Goal: Communication & Community: Answer question/provide support

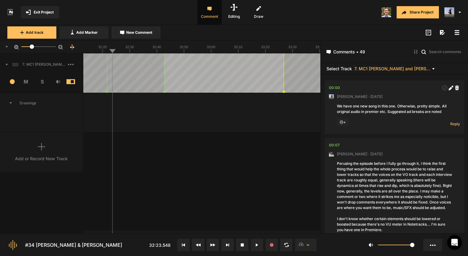
scroll to position [3440, 0]
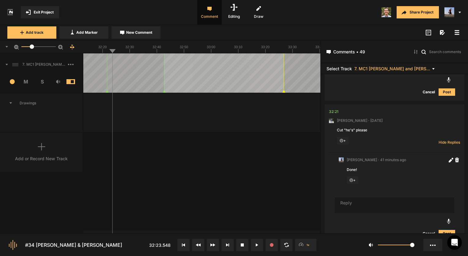
click at [44, 15] on button "Exit Project" at bounding box center [40, 12] width 38 height 12
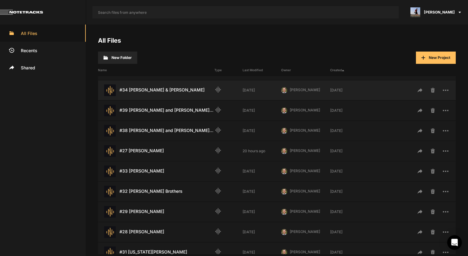
scroll to position [184, 0]
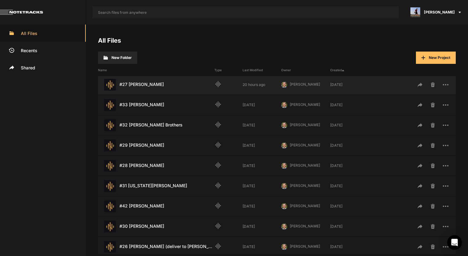
click at [149, 87] on div "#27 [PERSON_NAME] Last Modified: 20 hours ago" at bounding box center [156, 85] width 116 height 12
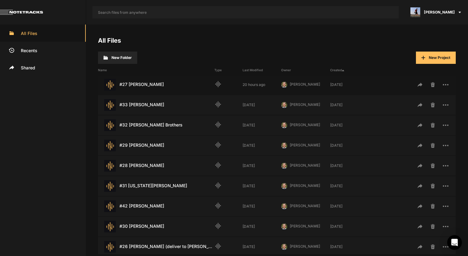
click at [140, 82] on div "#27 [PERSON_NAME] Last Modified: 20 hours ago" at bounding box center [156, 85] width 116 height 12
click at [146, 82] on div "#27 [PERSON_NAME] Last Modified: 20 hours ago" at bounding box center [156, 85] width 116 height 12
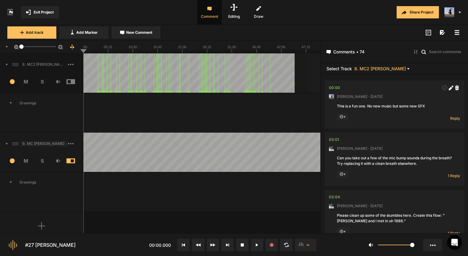
click at [54, 145] on span "9. MC [PERSON_NAME]" at bounding box center [44, 144] width 48 height 6
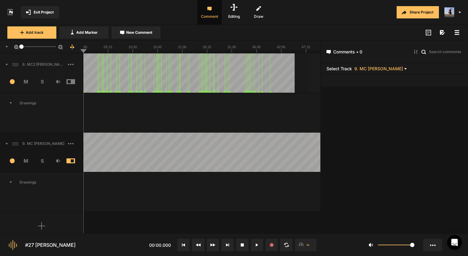
click at [404, 66] on mat-icon at bounding box center [405, 68] width 2 height 5
click at [360, 75] on span "8. MC2 [PERSON_NAME]" at bounding box center [361, 76] width 66 height 6
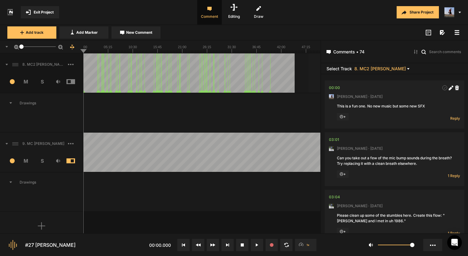
click at [407, 67] on mat-icon at bounding box center [408, 68] width 2 height 5
click at [359, 83] on span "9. MC [PERSON_NAME]" at bounding box center [363, 84] width 66 height 6
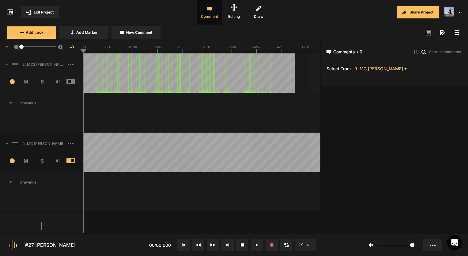
click at [426, 52] on header "Comments • 0" at bounding box center [394, 51] width 147 height 23
click at [434, 52] on input "text" at bounding box center [446, 51] width 34 height 6
click at [417, 53] on icon at bounding box center [416, 51] width 6 height 6
click at [428, 76] on span "Newest" at bounding box center [439, 76] width 42 height 12
click at [417, 51] on icon at bounding box center [417, 52] width 2 height 4
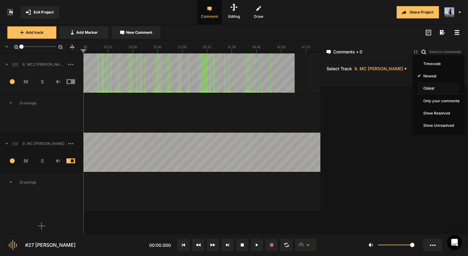
click at [428, 87] on span "Oldest" at bounding box center [439, 88] width 42 height 12
click at [417, 53] on icon at bounding box center [416, 51] width 6 height 6
click at [425, 59] on span "Timecode" at bounding box center [439, 63] width 42 height 12
click at [413, 50] on icon at bounding box center [416, 51] width 6 height 6
click at [378, 121] on div at bounding box center [234, 128] width 468 height 256
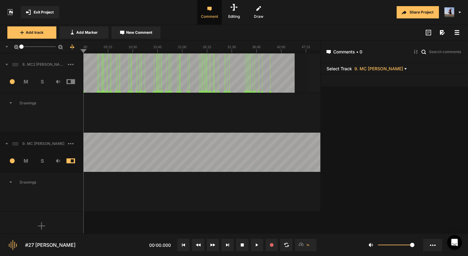
click at [30, 14] on rect at bounding box center [29, 14] width 2 height 1
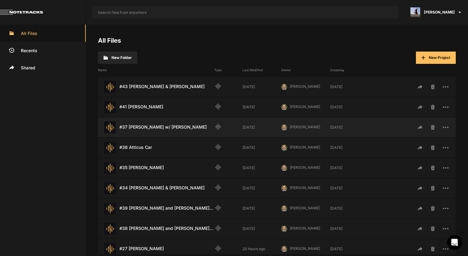
scroll to position [31, 0]
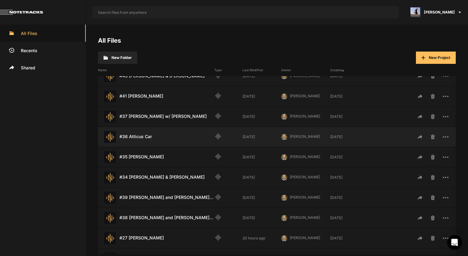
click at [139, 140] on div "#36 Atticus Car Last Modified: [DATE]" at bounding box center [156, 137] width 116 height 12
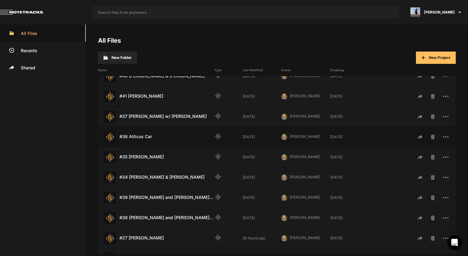
click at [139, 137] on div "#36 Atticus Car Last Modified: [DATE]" at bounding box center [156, 137] width 116 height 12
click at [145, 139] on div "#36 Atticus Car Last Modified: [DATE]" at bounding box center [156, 137] width 116 height 12
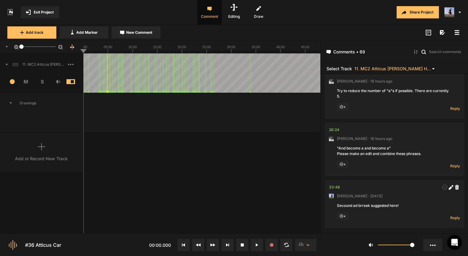
scroll to position [3719, 0]
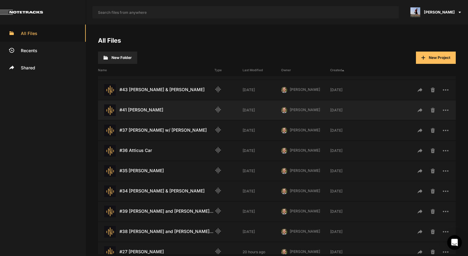
scroll to position [31, 0]
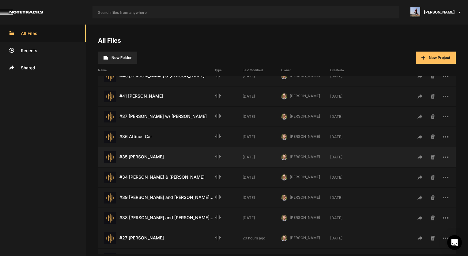
click at [153, 157] on div "#35 [PERSON_NAME] Last Modified: [DATE]" at bounding box center [156, 157] width 116 height 12
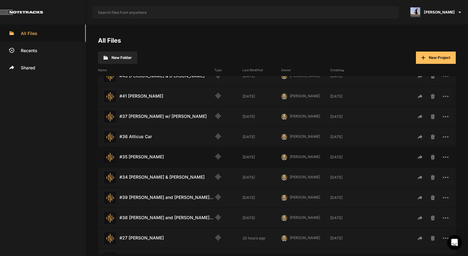
click at [140, 154] on div "#35 [PERSON_NAME] Last Modified: [DATE]" at bounding box center [156, 157] width 116 height 12
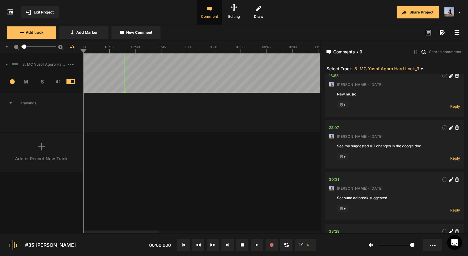
scroll to position [214, 0]
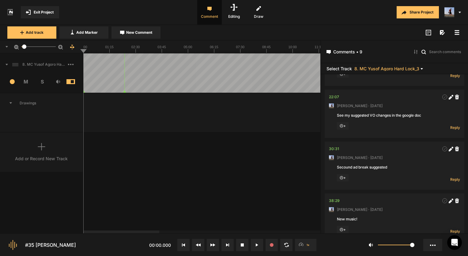
click at [366, 115] on div "See my suggested VO changes in the google doc" at bounding box center [394, 115] width 115 height 6
drag, startPoint x: 423, startPoint y: 118, endPoint x: 376, endPoint y: 118, distance: 46.9
click at [376, 118] on nt-comment "22:07 Micah Foster · 5 months ago See my suggested VO changes in the google doc…" at bounding box center [394, 113] width 131 height 48
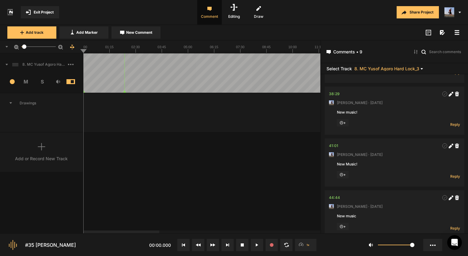
scroll to position [335, 0]
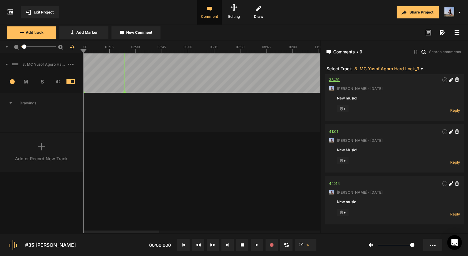
click at [335, 80] on div "38:29" at bounding box center [334, 80] width 11 height 6
click at [259, 241] on button at bounding box center [257, 244] width 12 height 12
click at [36, 13] on span "Exit Project" at bounding box center [44, 12] width 20 height 6
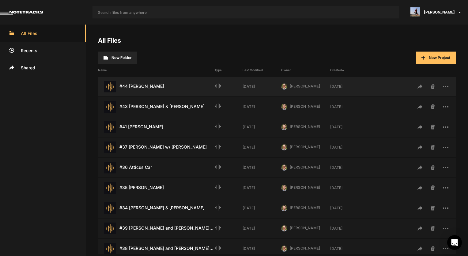
click at [177, 87] on div "#44 Hormoz Shariat Last Modified: 2 weeks ago" at bounding box center [156, 87] width 116 height 12
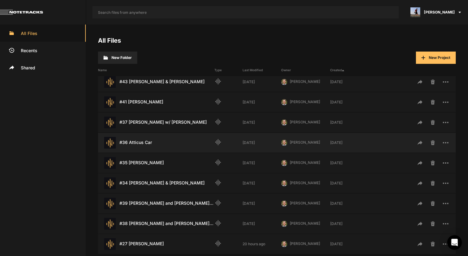
scroll to position [61, 0]
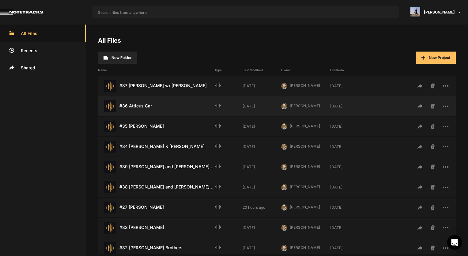
click at [149, 104] on div "#36 Atticus Car Last Modified: [DATE]" at bounding box center [156, 106] width 116 height 12
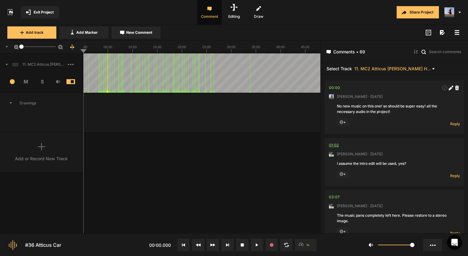
click at [336, 145] on div "01:02" at bounding box center [334, 145] width 10 height 6
click at [453, 176] on span "Reply" at bounding box center [455, 175] width 10 height 5
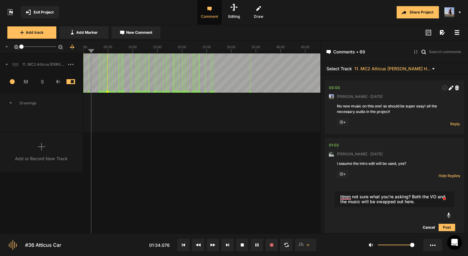
type textarea "Hmm not sure what you're asking? Both the VO and the music will be swapped out …"
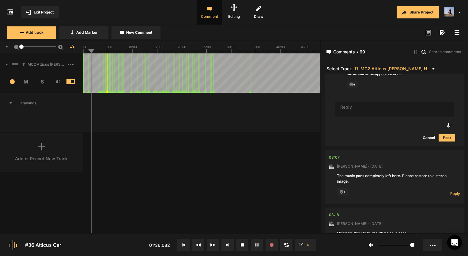
scroll to position [165, 0]
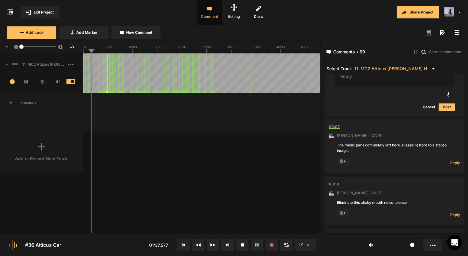
click at [334, 125] on div "03:07" at bounding box center [334, 126] width 11 height 6
click at [257, 242] on button at bounding box center [257, 244] width 12 height 12
click at [457, 161] on span "Reply" at bounding box center [455, 162] width 10 height 5
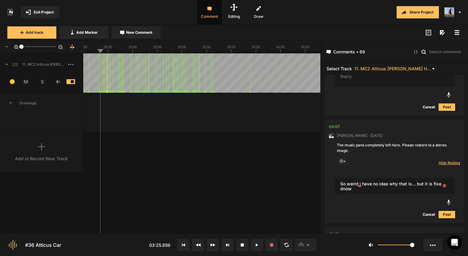
type textarea "So weird i have no idea why that is... but it is fixe dnow"
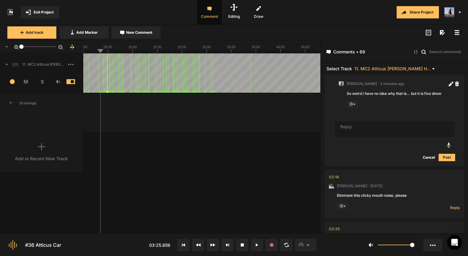
scroll to position [250, 0]
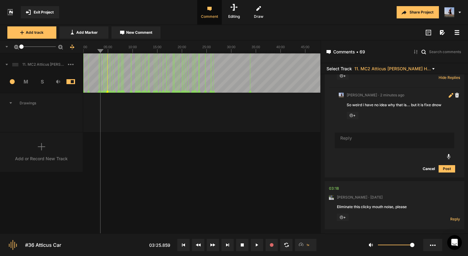
click at [449, 95] on icon at bounding box center [450, 95] width 3 height 3
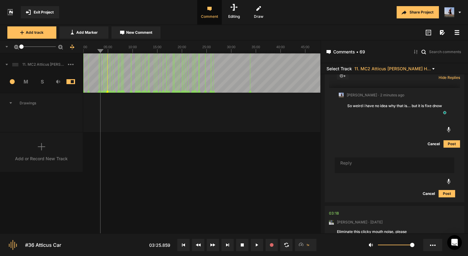
click at [435, 106] on textarea "So weird i have no idea why that is... but it is fixe dnow" at bounding box center [399, 110] width 105 height 17
type textarea "So weird i have no idea why that is... but it is fixed now"
click at [449, 144] on button "Post" at bounding box center [452, 143] width 17 height 7
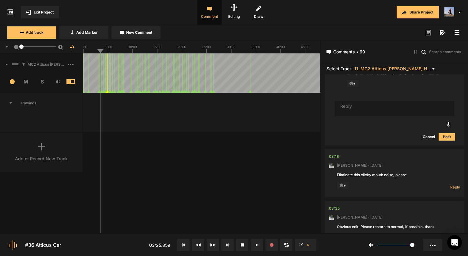
scroll to position [312, 0]
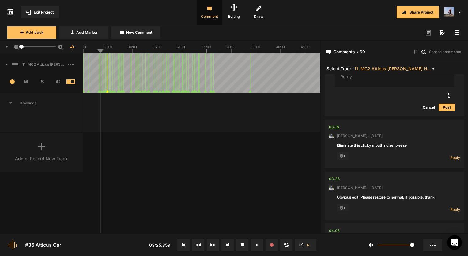
click at [335, 125] on div "03:18" at bounding box center [334, 127] width 10 height 6
click at [454, 157] on span "Reply" at bounding box center [455, 157] width 10 height 5
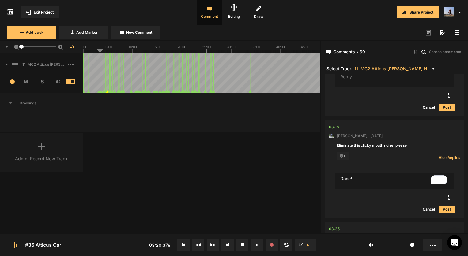
type textarea "Done!"
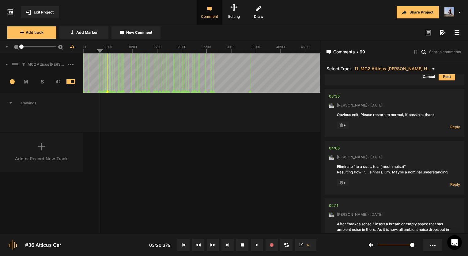
scroll to position [453, 0]
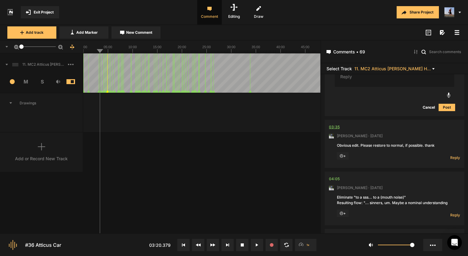
click at [338, 126] on div "03:35" at bounding box center [334, 127] width 11 height 6
click at [329, 126] on div "03:35" at bounding box center [334, 127] width 11 height 6
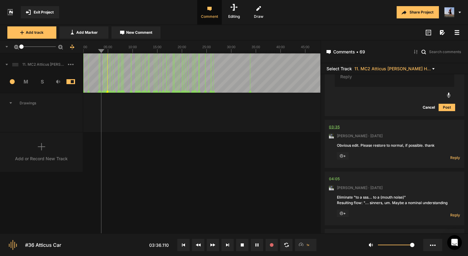
click at [329, 126] on div "03:35" at bounding box center [334, 127] width 11 height 6
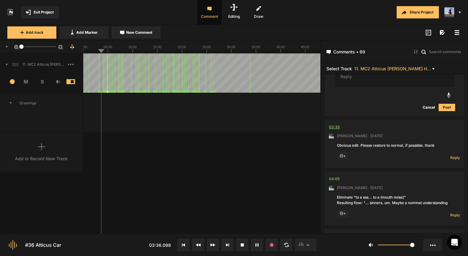
click at [329, 126] on div "03:35" at bounding box center [334, 127] width 11 height 6
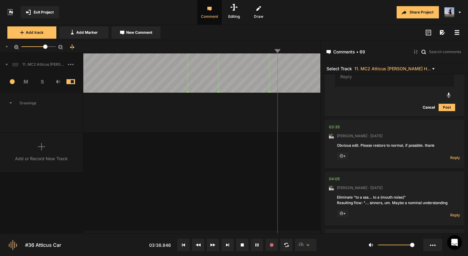
drag, startPoint x: 21, startPoint y: 45, endPoint x: 45, endPoint y: 49, distance: 24.5
click at [45, 49] on mat-slider "35.1" at bounding box center [38, 46] width 39 height 15
drag, startPoint x: 279, startPoint y: 51, endPoint x: 254, endPoint y: 51, distance: 25.4
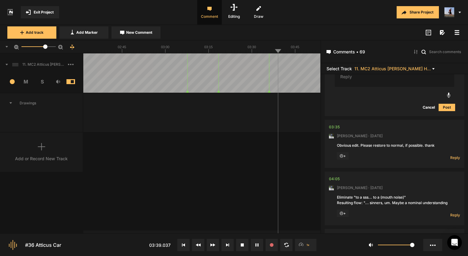
click at [260, 241] on button at bounding box center [257, 244] width 12 height 12
click at [454, 158] on span "Reply" at bounding box center [455, 157] width 10 height 5
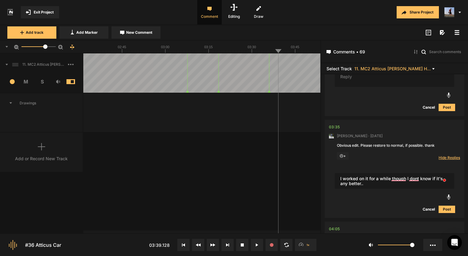
type textarea "I worked on it for a while though I dont know if it's any better.."
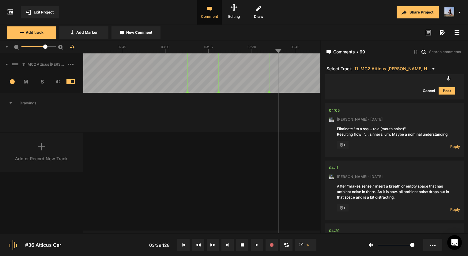
scroll to position [630, 0]
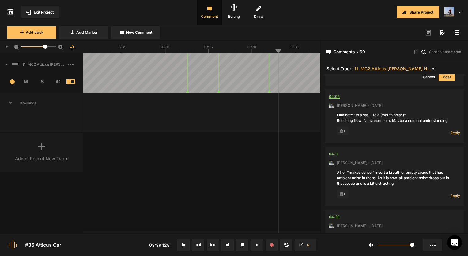
click at [337, 95] on div "04:05" at bounding box center [334, 96] width 11 height 6
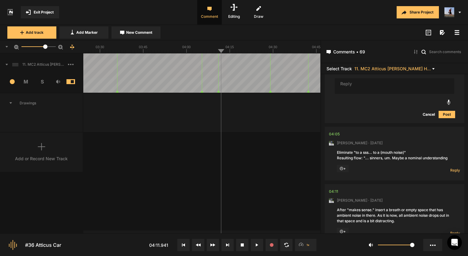
scroll to position [569, 0]
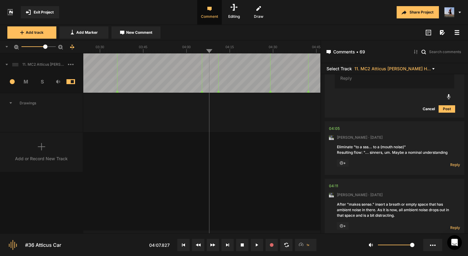
scroll to position [599, 0]
click at [452, 162] on span "Reply" at bounding box center [455, 163] width 10 height 5
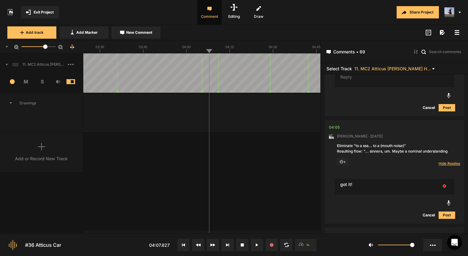
type textarea "got it!"
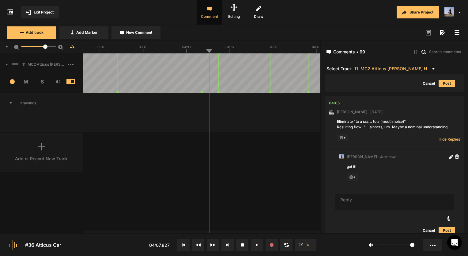
scroll to position [746, 0]
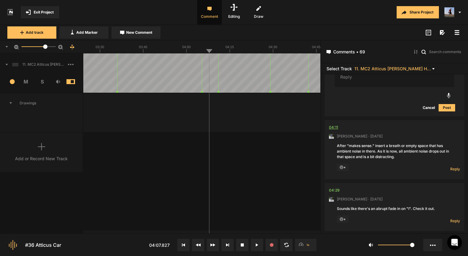
click at [336, 124] on div "04:11" at bounding box center [333, 127] width 9 height 6
click at [450, 169] on span "Reply" at bounding box center [455, 168] width 10 height 5
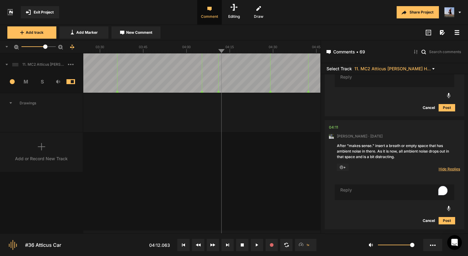
type textarea "D"
type textarea "Got it!"
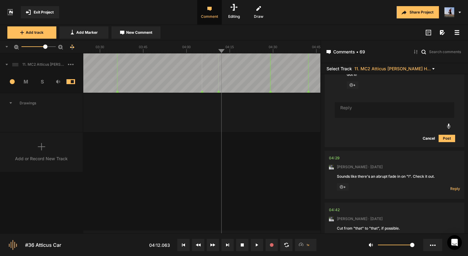
scroll to position [898, 0]
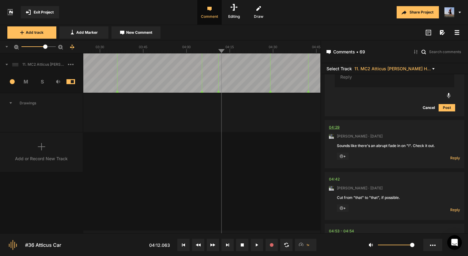
click at [336, 124] on div "04:29" at bounding box center [334, 127] width 11 height 6
click at [334, 126] on div "04:29" at bounding box center [334, 127] width 11 height 6
click at [451, 156] on span "Reply" at bounding box center [455, 157] width 10 height 5
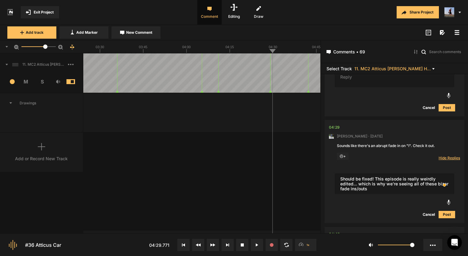
type textarea "Should be fixed! This episode is really weirdly edited... which is why we're se…"
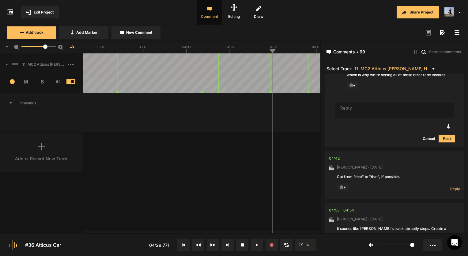
scroll to position [1045, 0]
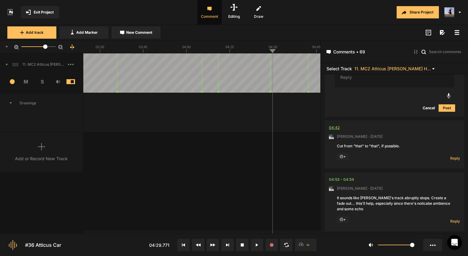
click at [332, 127] on div "04:42" at bounding box center [334, 127] width 11 height 6
click at [248, 243] on button at bounding box center [242, 244] width 12 height 12
click at [455, 156] on span "Reply" at bounding box center [455, 157] width 10 height 5
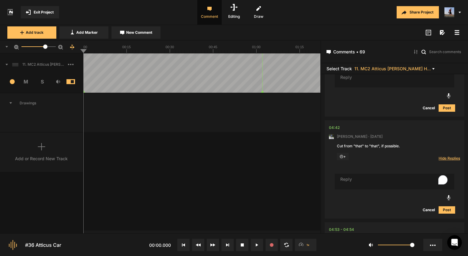
type textarea "f"
type textarea "Done"
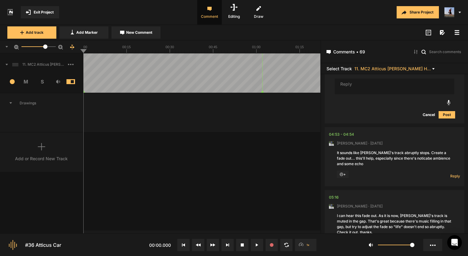
scroll to position [1186, 0]
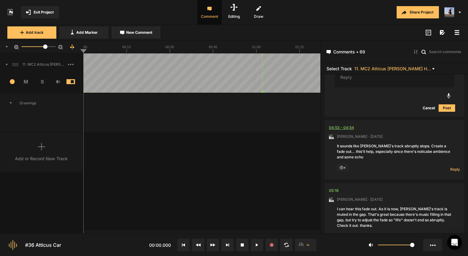
click at [348, 126] on div "04:53 - 04:54" at bounding box center [341, 127] width 25 height 6
click at [338, 123] on nt-comment "04:53 - 04:54 Mark Weeber · 2 days ago It sounds like Julian's track abruptly s…" at bounding box center [394, 149] width 131 height 59
click at [338, 124] on div "04:53 - 04:54" at bounding box center [341, 127] width 25 height 6
click at [453, 166] on span "Reply" at bounding box center [455, 168] width 10 height 5
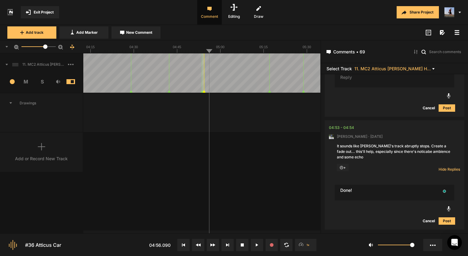
type textarea "Done!"
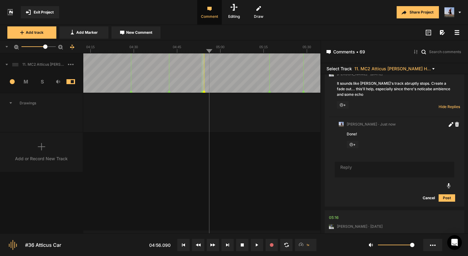
scroll to position [1277, 0]
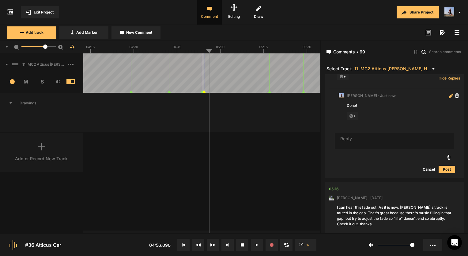
click at [449, 94] on icon at bounding box center [450, 95] width 3 height 3
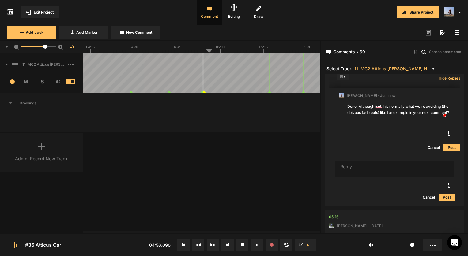
type textarea "Done! Although isnt this normally what we're avoiding (the obivous fade outs) l…"
click at [452, 146] on button "Post" at bounding box center [452, 147] width 17 height 7
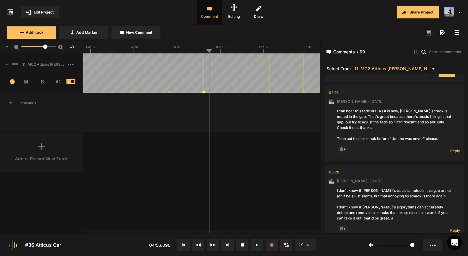
scroll to position [1369, 0]
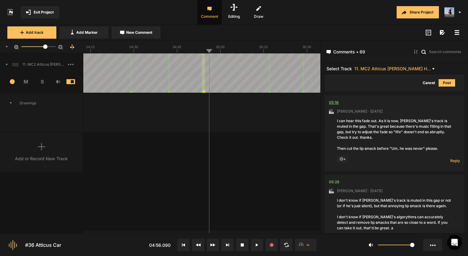
click at [336, 100] on div "05:16" at bounding box center [334, 102] width 10 height 6
click at [453, 158] on span "Reply" at bounding box center [455, 160] width 10 height 5
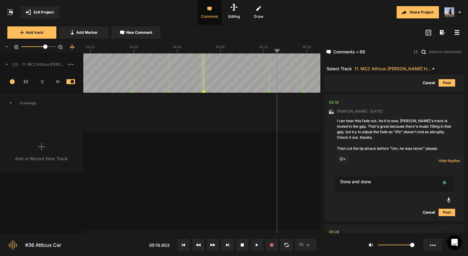
type textarea "Done and done"
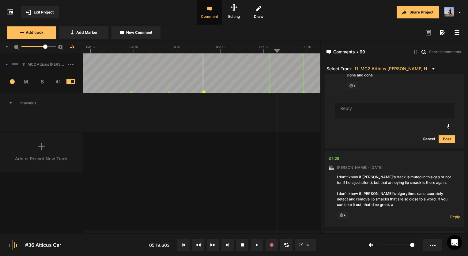
scroll to position [1512, 0]
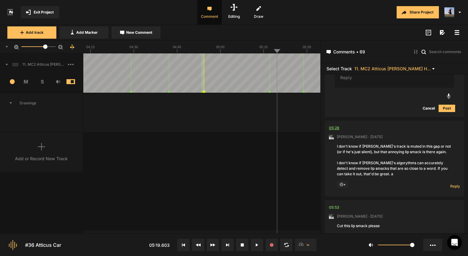
click at [335, 125] on div "05:28" at bounding box center [334, 128] width 10 height 6
click at [455, 186] on span "Reply" at bounding box center [455, 185] width 10 height 5
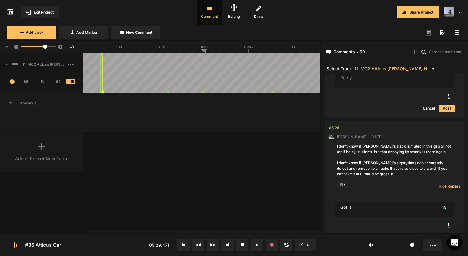
type textarea "Got it!"
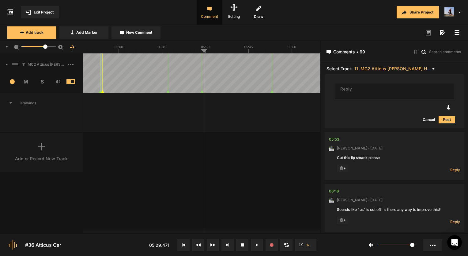
scroll to position [1681, 0]
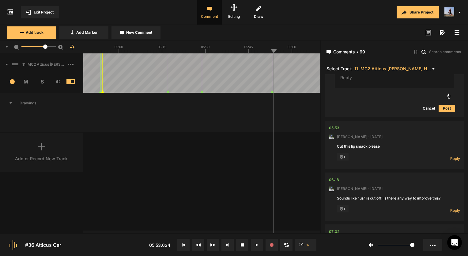
click at [452, 158] on span "Reply" at bounding box center [455, 158] width 10 height 5
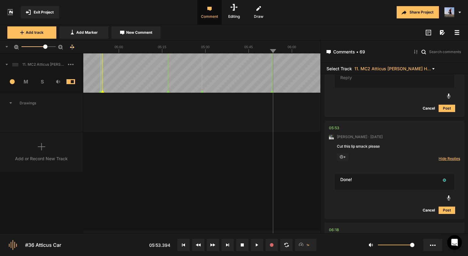
type textarea "Done!"
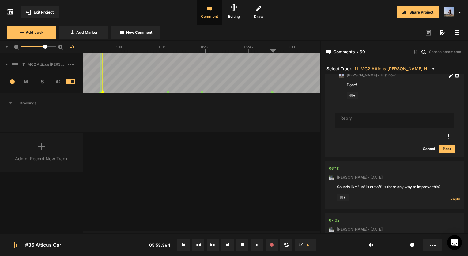
scroll to position [1792, 0]
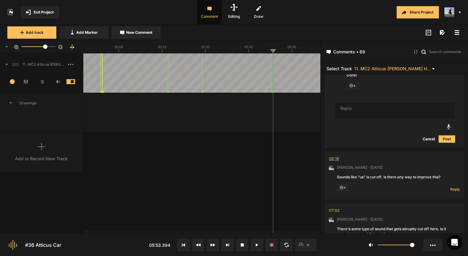
click at [336, 157] on div "06:18" at bounding box center [334, 158] width 10 height 6
click at [337, 156] on div "06:18" at bounding box center [334, 158] width 10 height 6
click at [331, 156] on div "06:18" at bounding box center [334, 158] width 10 height 6
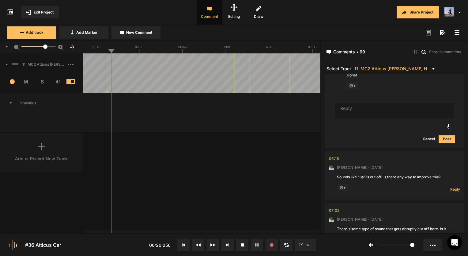
click at [104, 53] on div at bounding box center [201, 46] width 237 height 13
click at [329, 157] on div "06:18" at bounding box center [334, 158] width 10 height 6
click at [450, 188] on span "Reply" at bounding box center [455, 188] width 10 height 5
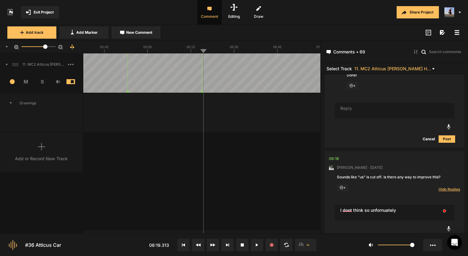
type textarea "I dont think so unfornuately"
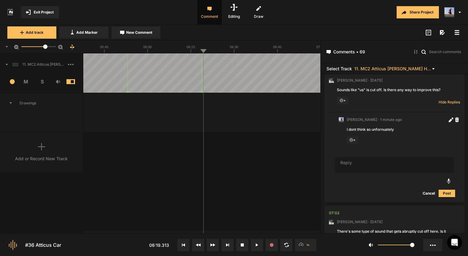
scroll to position [1933, 0]
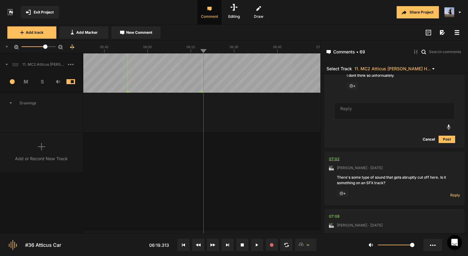
click at [334, 156] on div "07:02" at bounding box center [334, 159] width 10 height 6
click at [329, 157] on div "07:02" at bounding box center [334, 159] width 10 height 6
click at [453, 193] on span "Reply" at bounding box center [455, 194] width 10 height 5
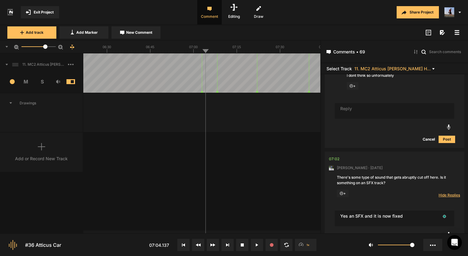
type textarea "Yes an SFX and it is now fixed"
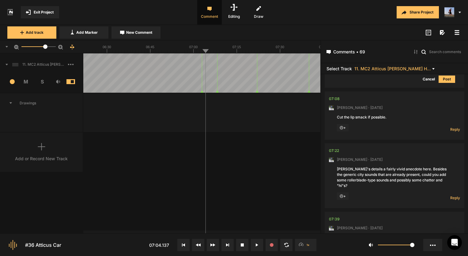
scroll to position [2141, 0]
click at [337, 96] on div "07:08" at bounding box center [334, 97] width 11 height 6
click at [332, 97] on div "07:08" at bounding box center [334, 97] width 11 height 6
click at [455, 125] on span "Reply" at bounding box center [455, 127] width 10 height 5
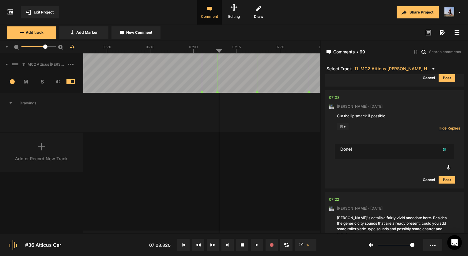
type textarea "Done!"
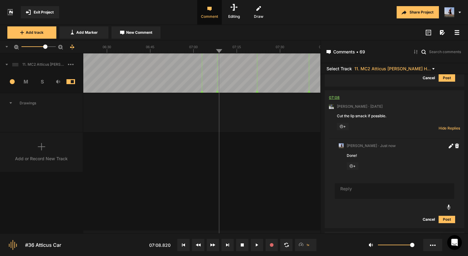
click at [333, 94] on div "07:08" at bounding box center [334, 97] width 11 height 6
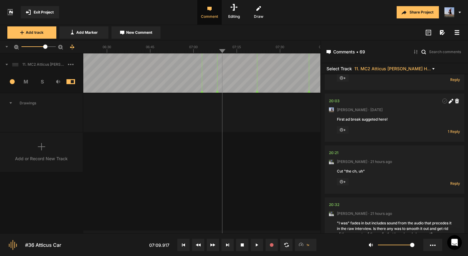
scroll to position [4285, 0]
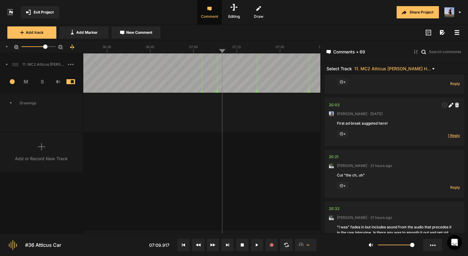
click at [453, 133] on span "1 Reply" at bounding box center [454, 135] width 12 height 5
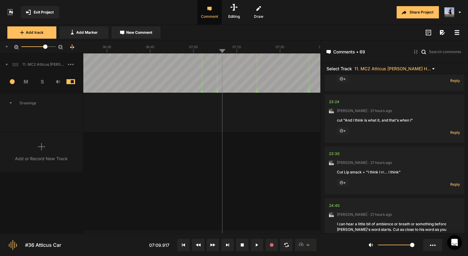
scroll to position [5120, 0]
